Goal: Find specific page/section: Find specific page/section

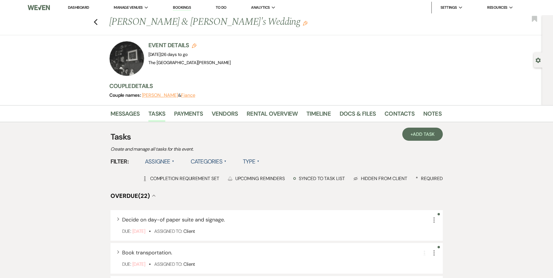
click at [84, 7] on link "Dashboard" at bounding box center [78, 7] width 21 height 5
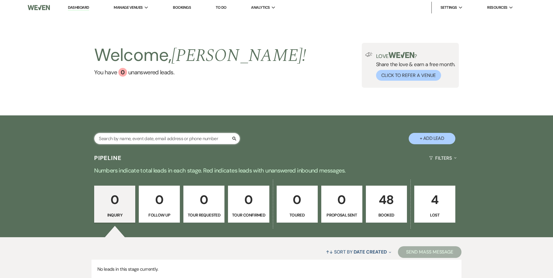
click at [124, 138] on input "text" at bounding box center [167, 138] width 146 height 11
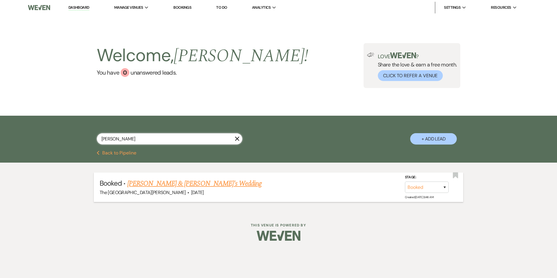
type input "[PERSON_NAME]"
click at [154, 184] on link "[PERSON_NAME] & [PERSON_NAME]'s Wedding" at bounding box center [194, 183] width 135 height 10
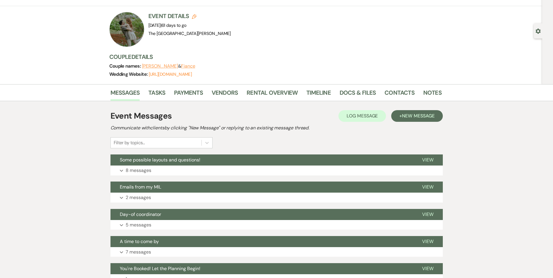
scroll to position [58, 0]
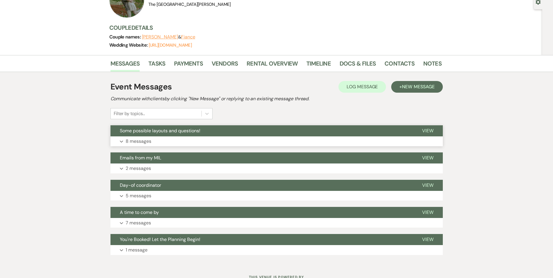
click at [158, 141] on button "Expand 8 messages" at bounding box center [276, 141] width 332 height 10
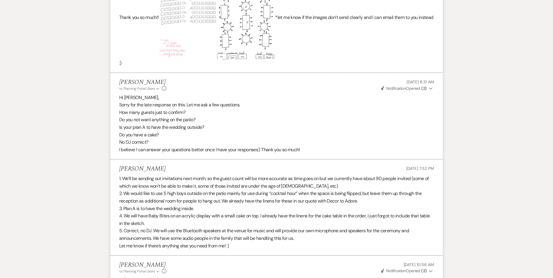
scroll to position [321, 0]
